Goal: Use online tool/utility: Use online tool/utility

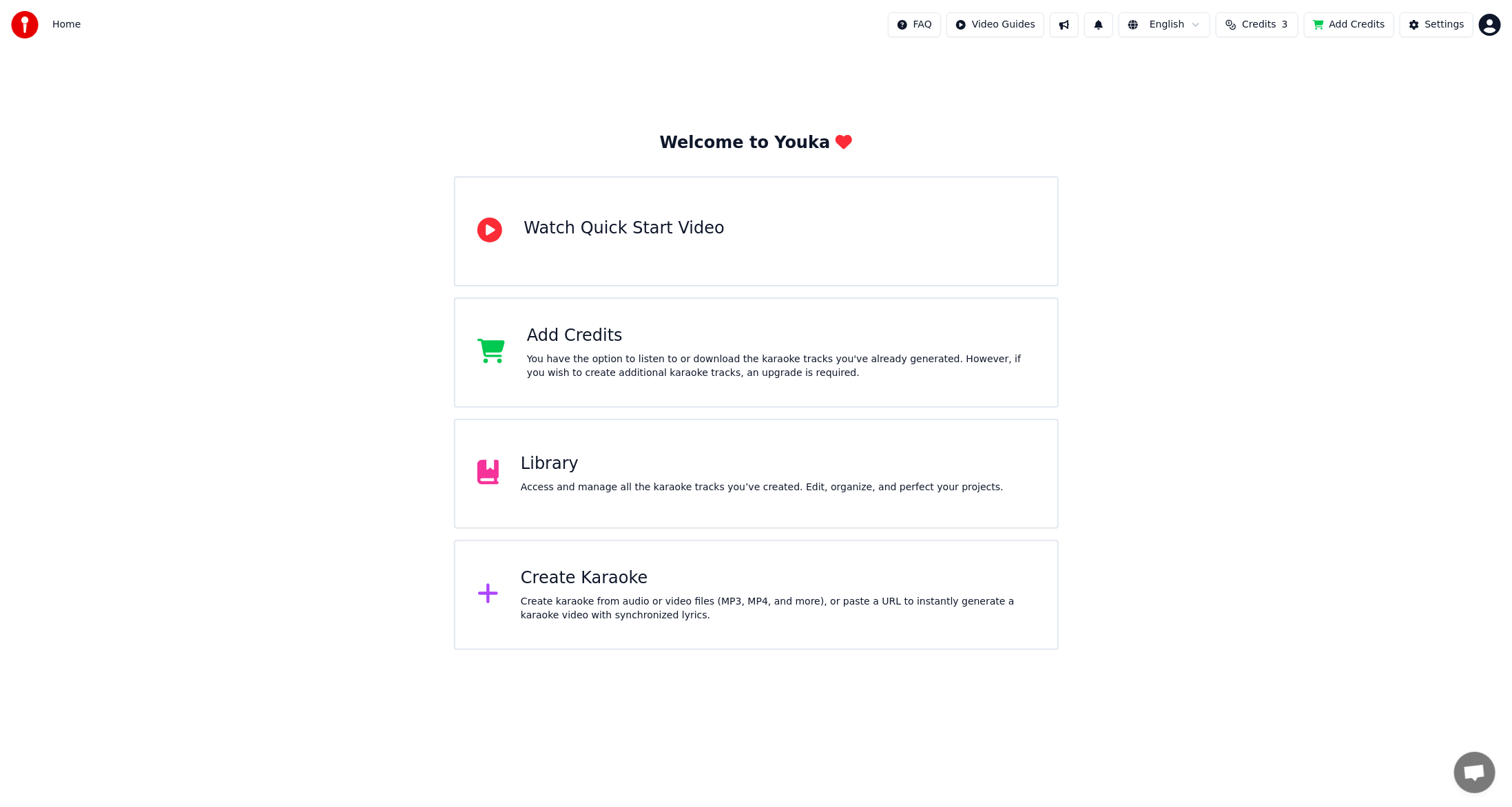
click at [597, 585] on div "Create Karaoke" at bounding box center [778, 579] width 515 height 22
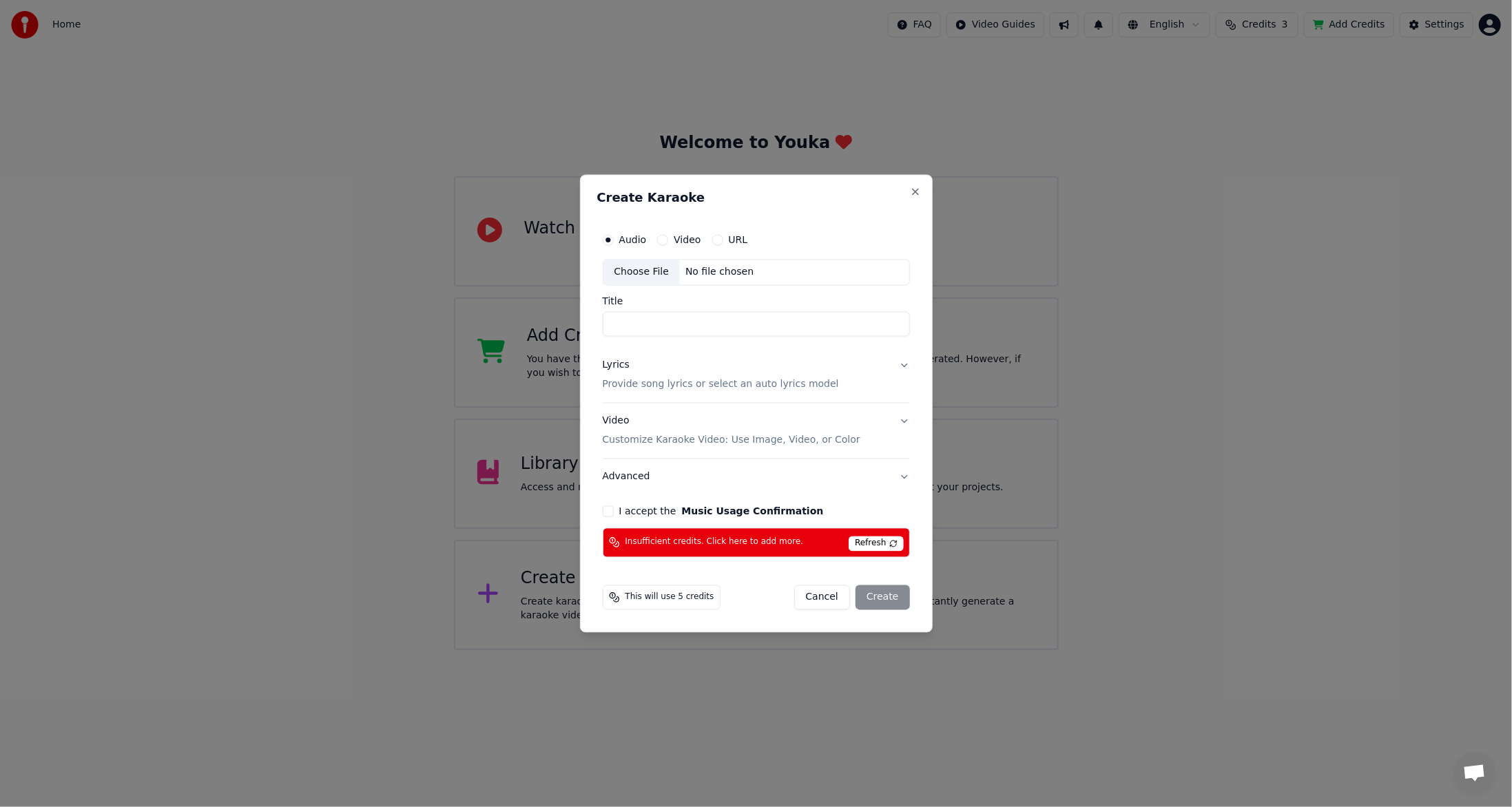
click at [723, 540] on span "Insufficient credits. Click here to add more." at bounding box center [714, 543] width 178 height 11
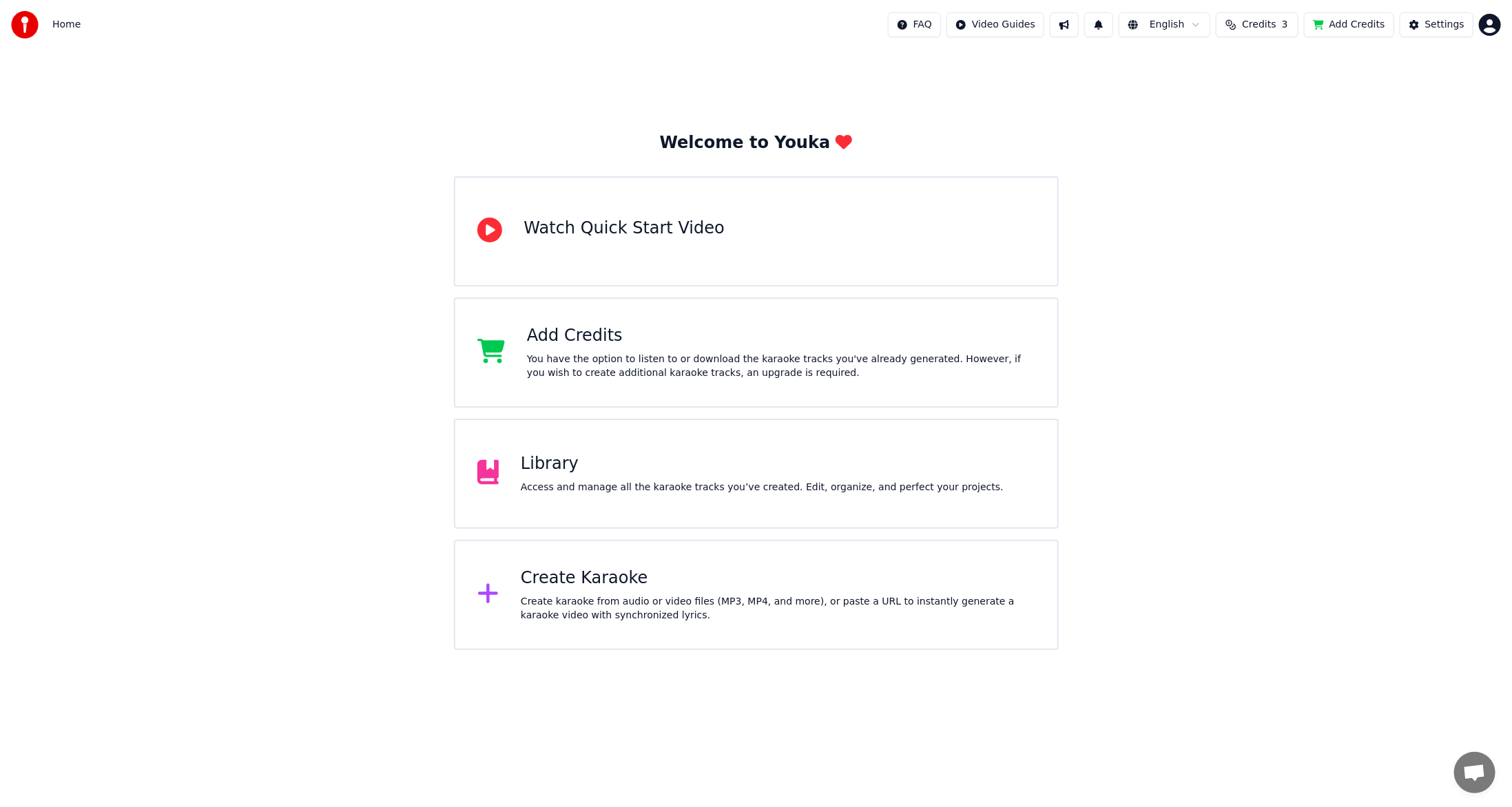
click at [536, 575] on div "Create Karaoke" at bounding box center [778, 579] width 515 height 22
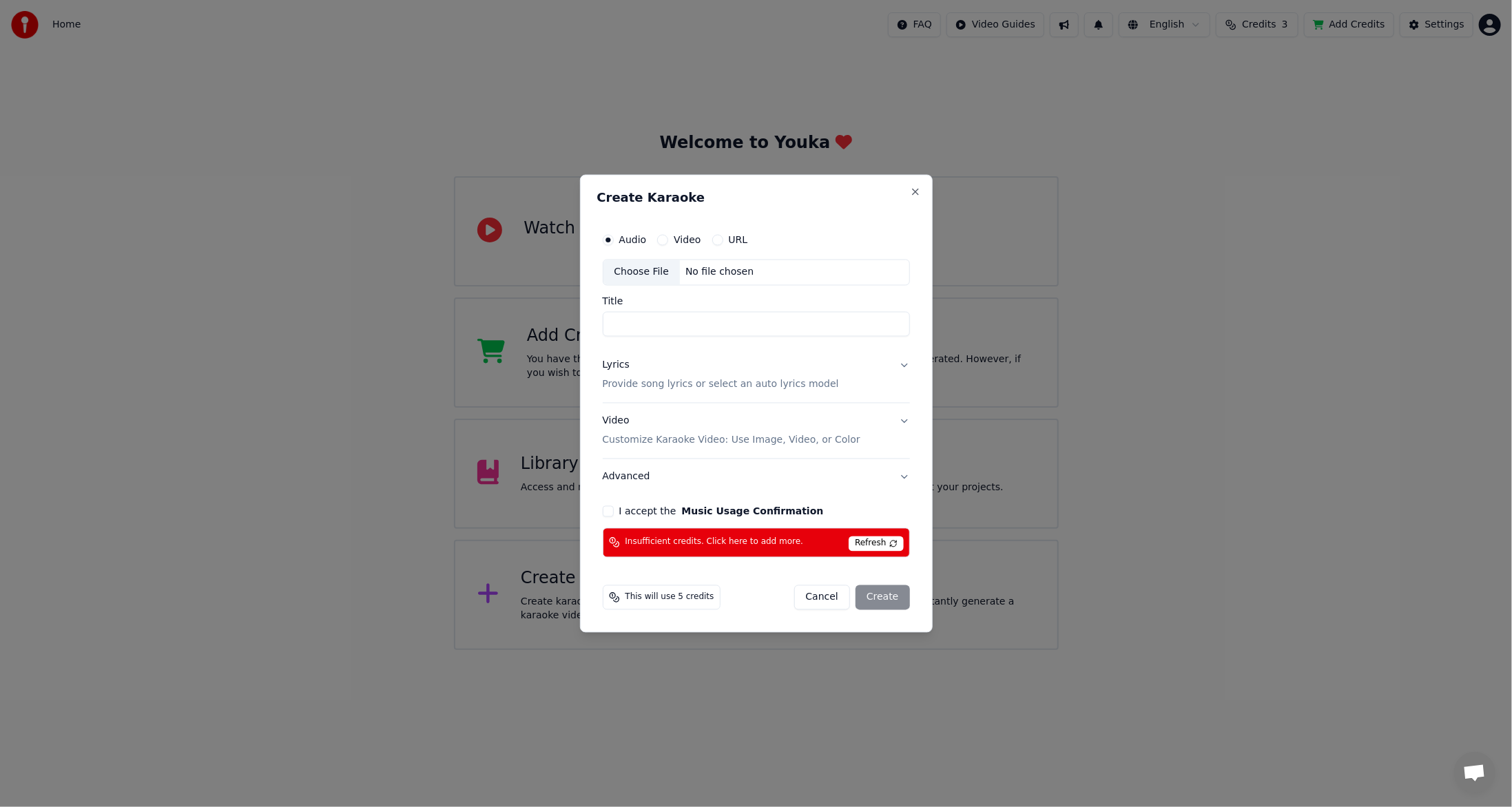
click at [889, 541] on span "Refresh" at bounding box center [876, 543] width 54 height 15
click at [890, 540] on span "Refresh" at bounding box center [876, 543] width 54 height 15
click at [919, 196] on button "Close" at bounding box center [915, 192] width 11 height 11
